Goal: Navigation & Orientation: Understand site structure

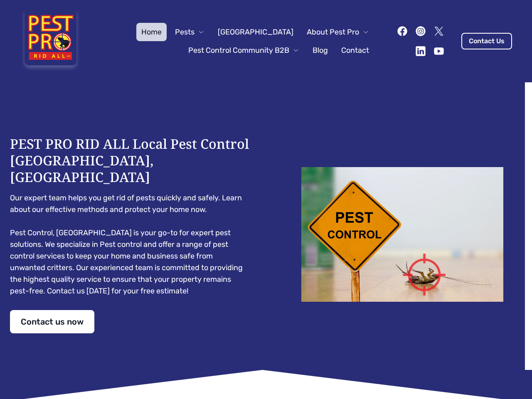
click at [266, 199] on div "PEST PRO RID ALL Local Pest Control [GEOGRAPHIC_DATA], [GEOGRAPHIC_DATA] Our ex…" at bounding box center [266, 234] width 512 height 198
click at [194, 32] on span "Pests" at bounding box center [185, 32] width 20 height 12
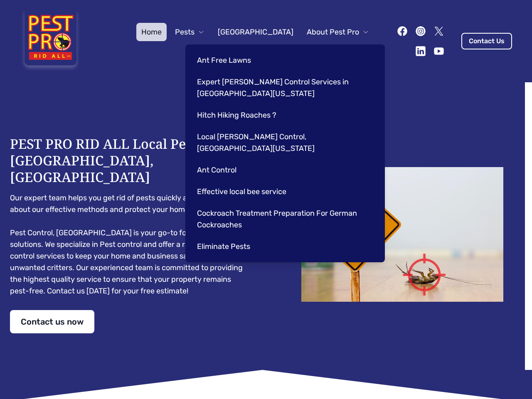
click at [329, 32] on span "About Pest Pro" at bounding box center [333, 32] width 52 height 12
click at [235, 50] on div "Ant Free Lawns Expert [PERSON_NAME] Control Services in [GEOGRAPHIC_DATA] [US_S…" at bounding box center [284, 153] width 199 height 218
